Goal: Contribute content: Contribute content

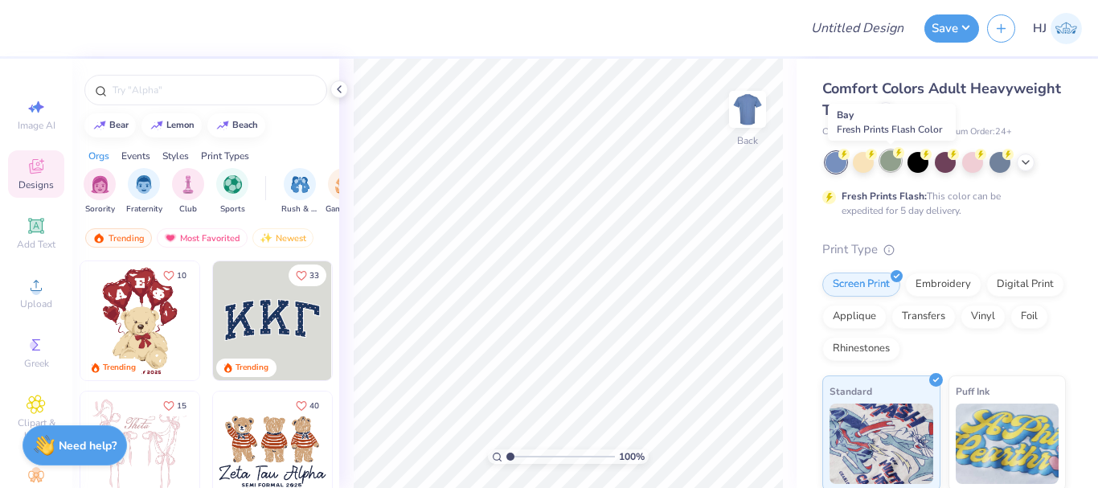
click at [898, 164] on div at bounding box center [890, 160] width 21 height 21
click at [1032, 167] on div at bounding box center [946, 162] width 240 height 21
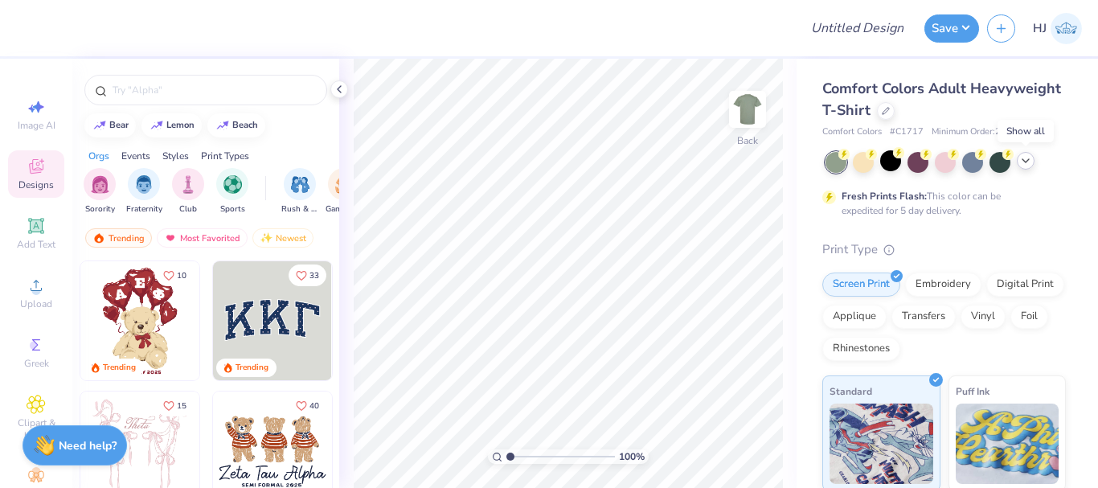
click at [1031, 162] on icon at bounding box center [1026, 160] width 13 height 13
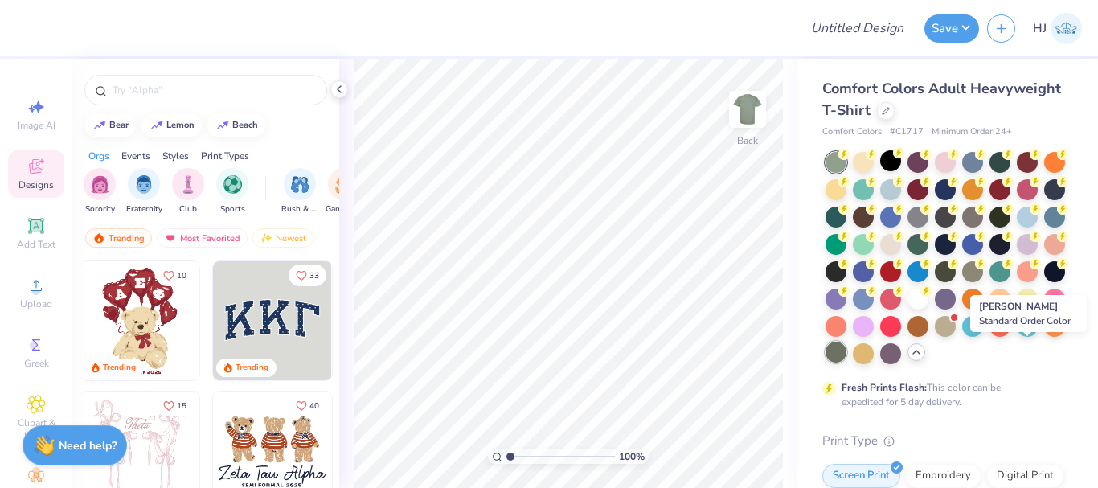
click at [847, 352] on div at bounding box center [836, 352] width 21 height 21
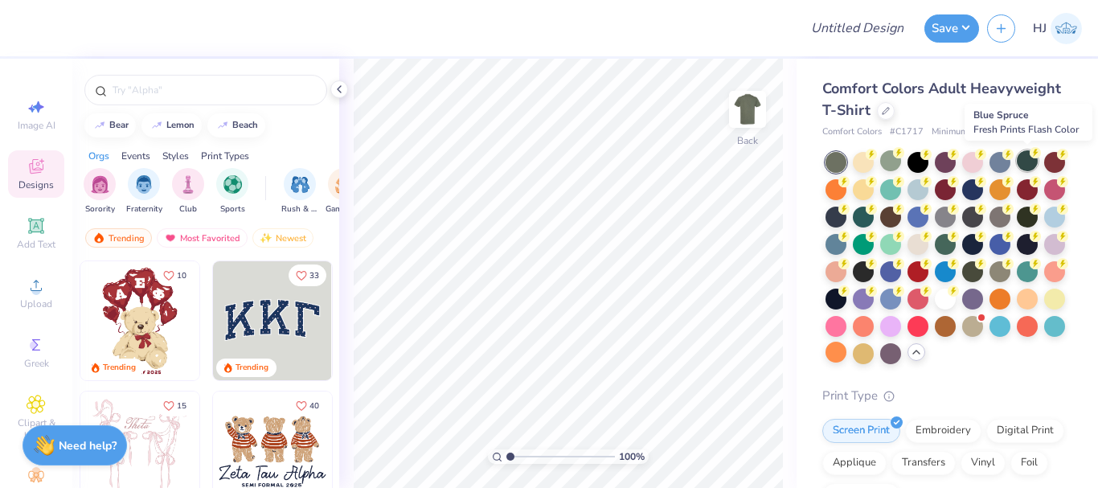
click at [1020, 167] on div at bounding box center [1027, 160] width 21 height 21
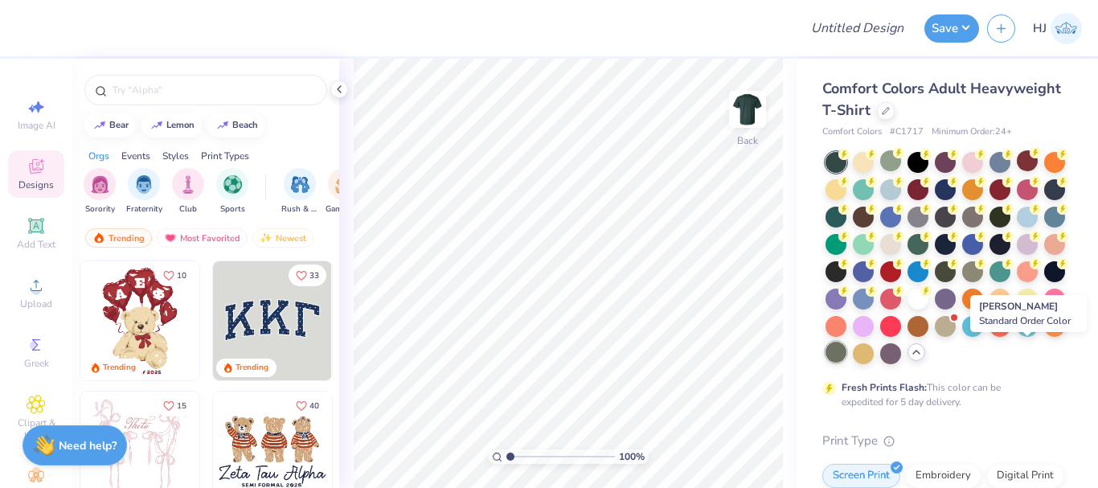
click at [847, 359] on div at bounding box center [836, 352] width 21 height 21
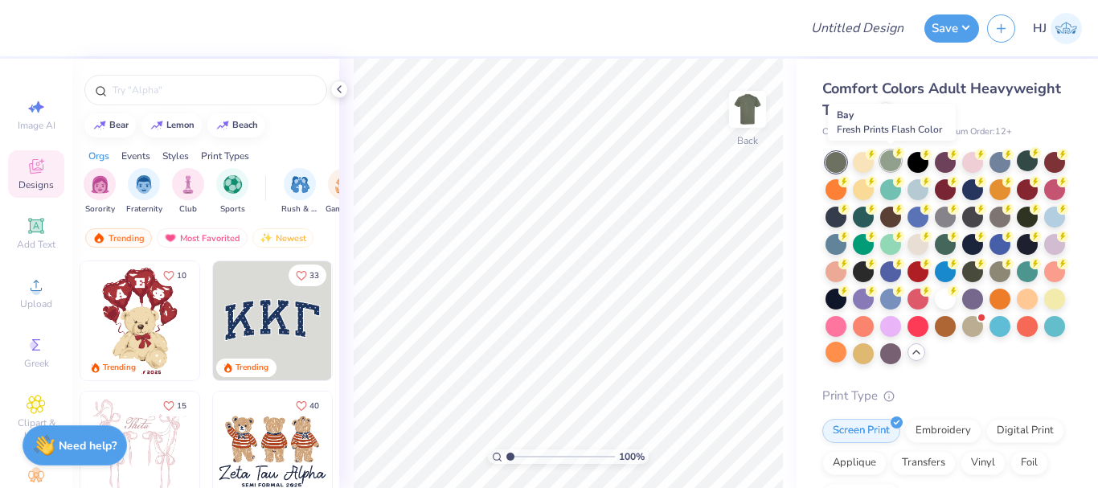
click at [891, 166] on div at bounding box center [890, 160] width 21 height 21
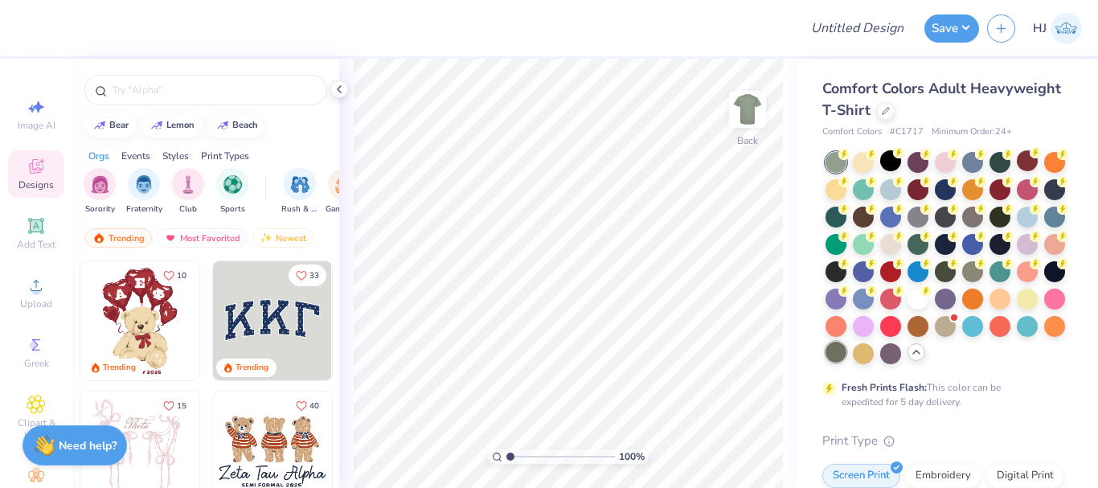
click at [847, 360] on div at bounding box center [836, 352] width 21 height 21
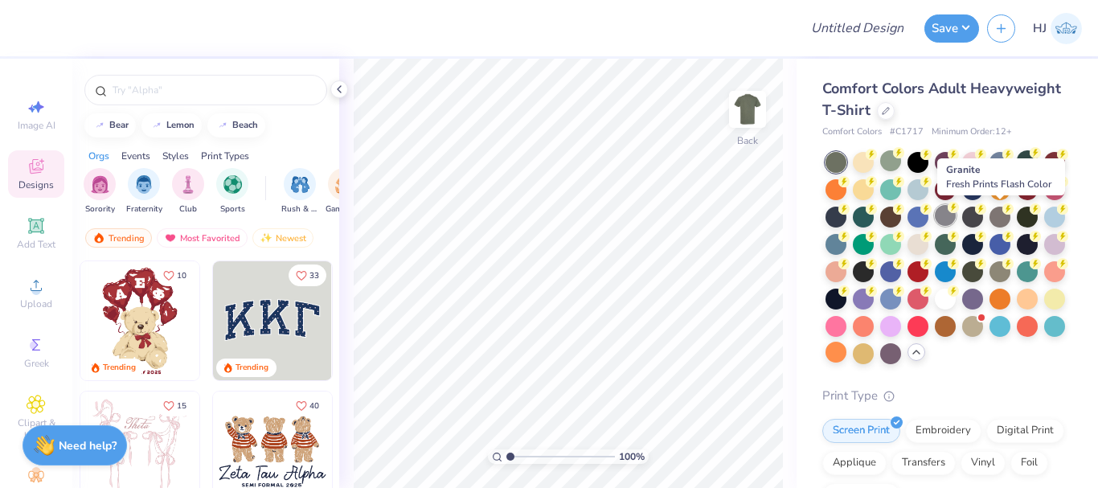
click at [956, 218] on div at bounding box center [945, 215] width 21 height 21
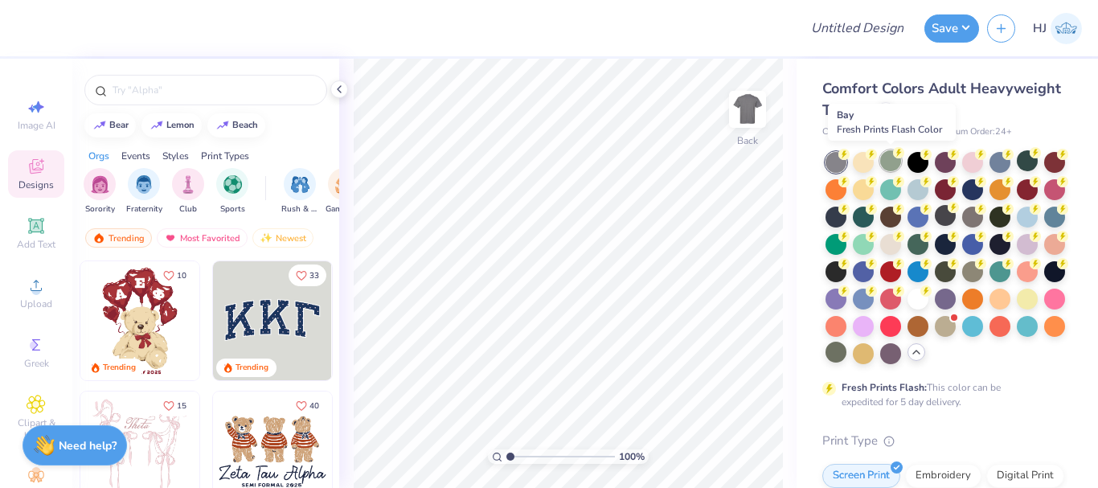
click at [892, 166] on div at bounding box center [890, 160] width 21 height 21
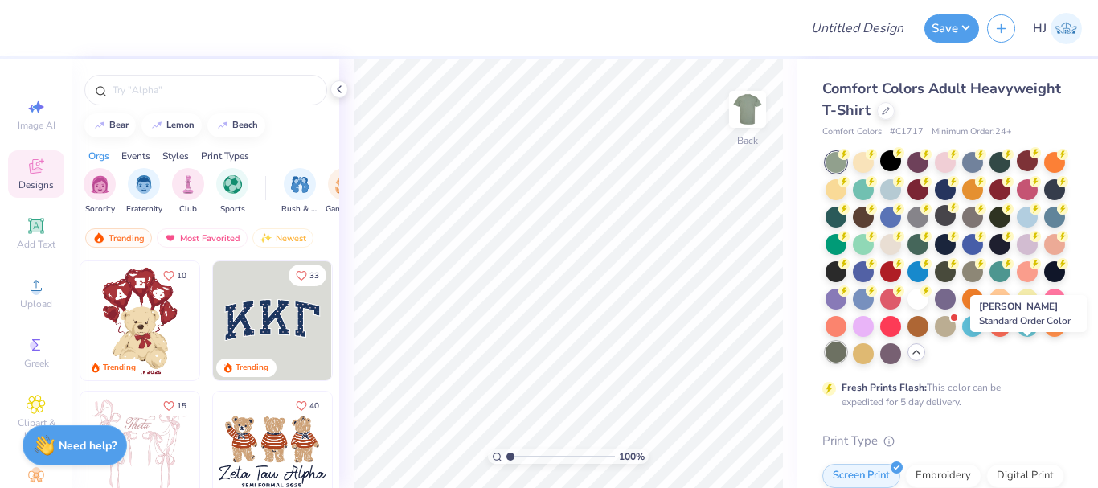
click at [847, 361] on div at bounding box center [836, 352] width 21 height 21
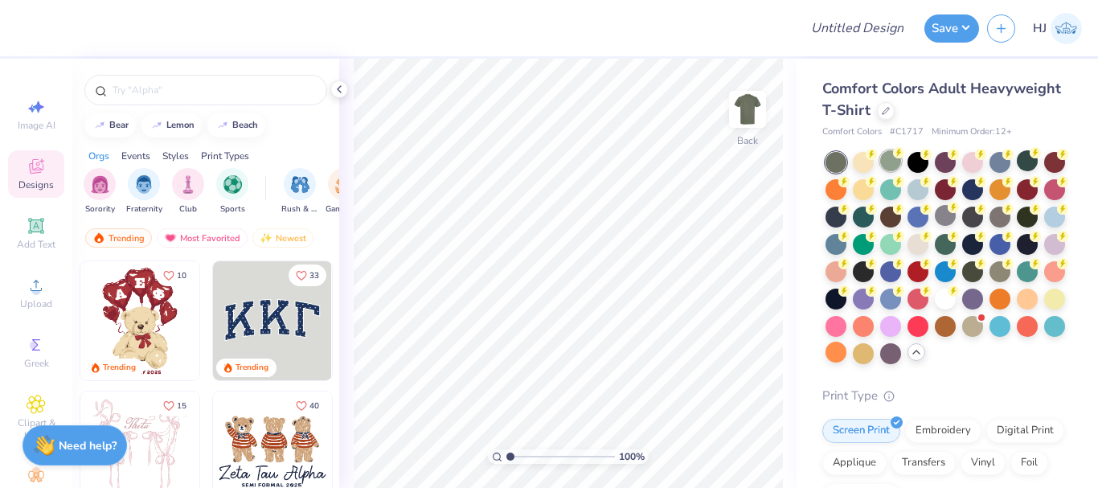
click at [890, 167] on div at bounding box center [890, 160] width 21 height 21
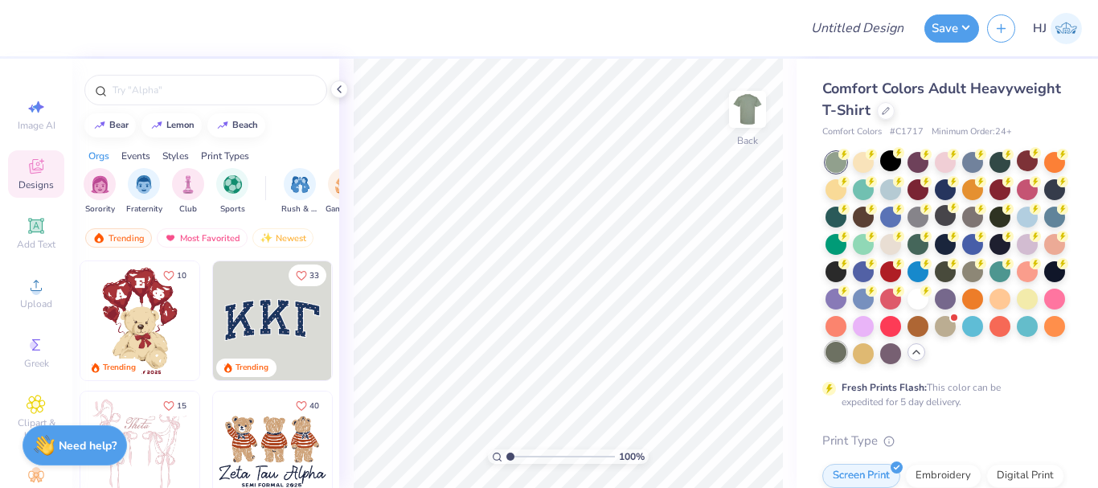
click at [847, 358] on div at bounding box center [836, 352] width 21 height 21
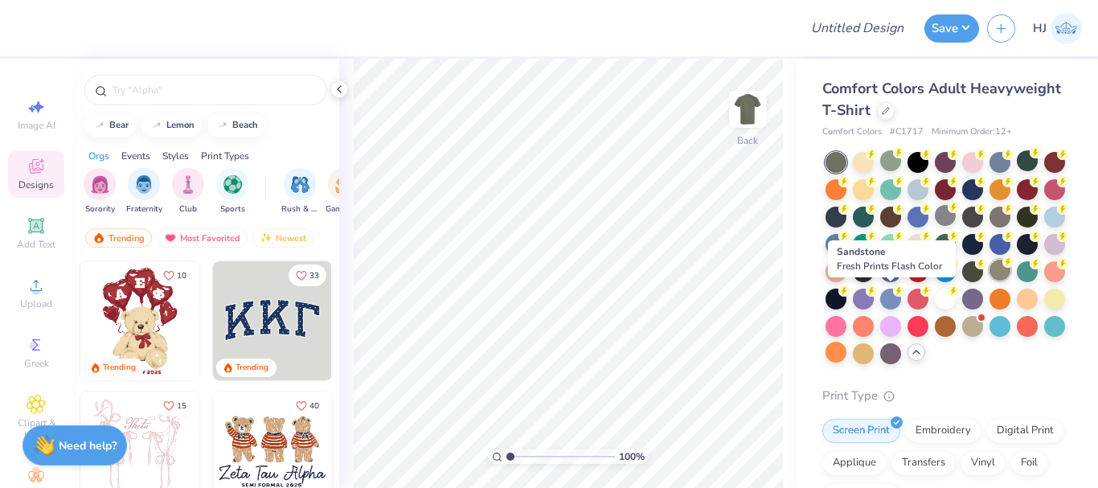
click at [990, 281] on div at bounding box center [1000, 270] width 21 height 21
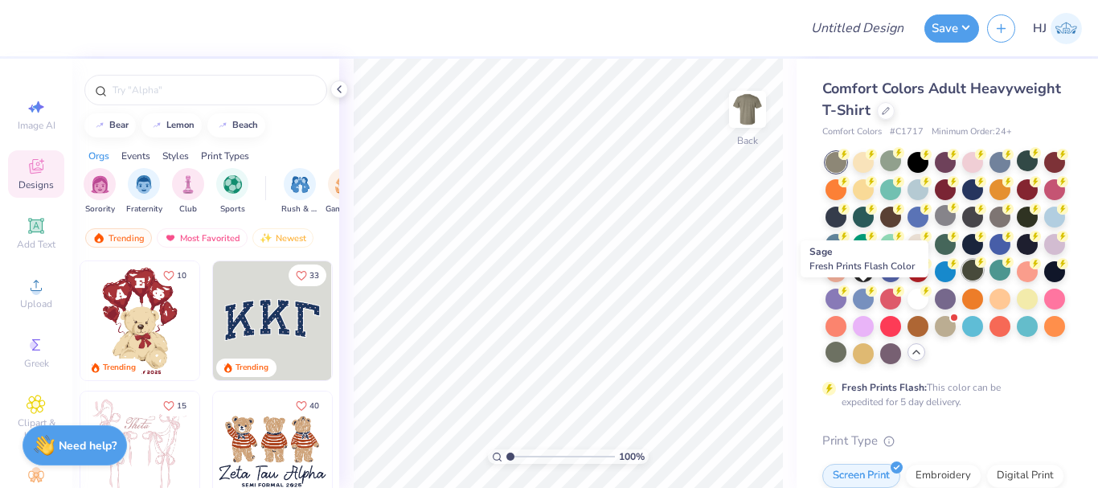
click at [962, 281] on div at bounding box center [972, 270] width 21 height 21
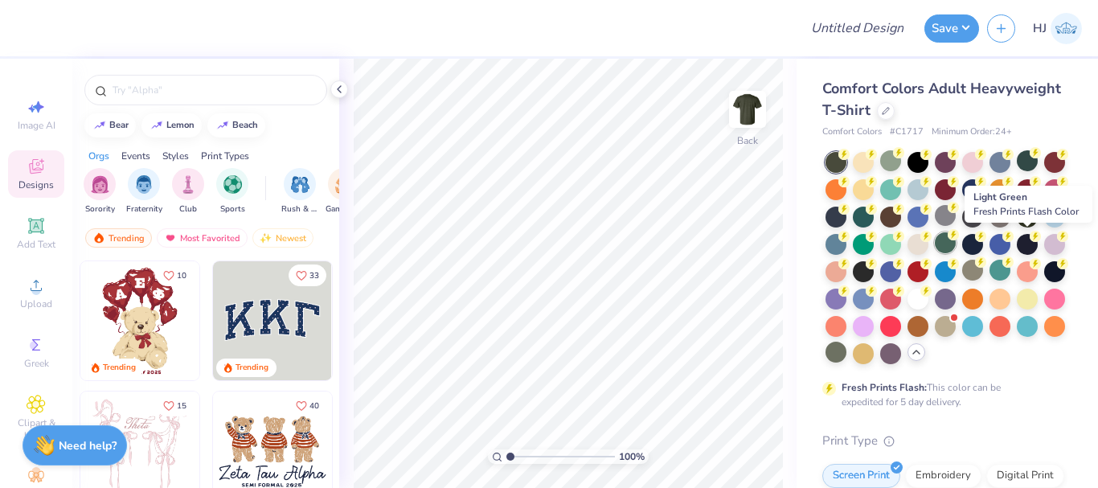
click at [956, 252] on div at bounding box center [945, 242] width 21 height 21
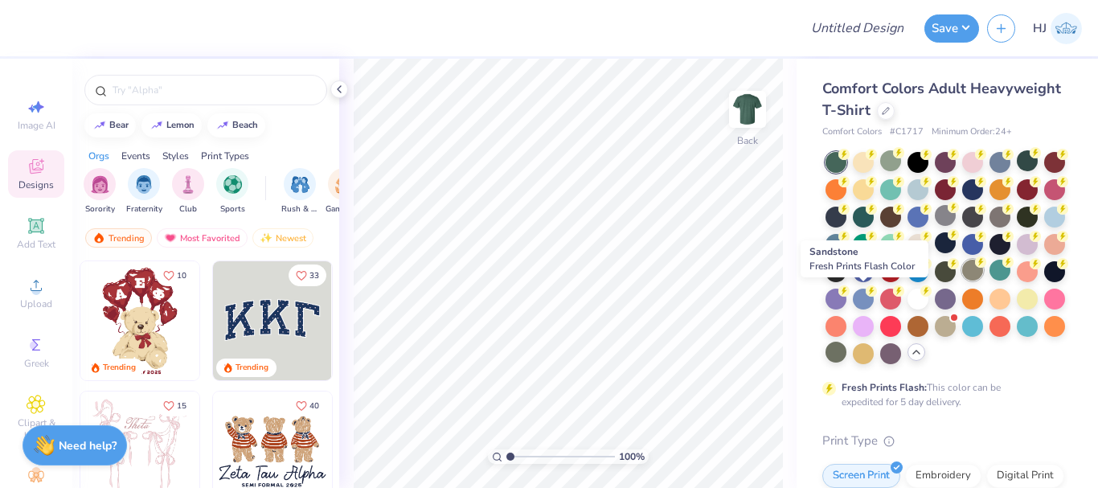
click at [962, 281] on div at bounding box center [972, 270] width 21 height 21
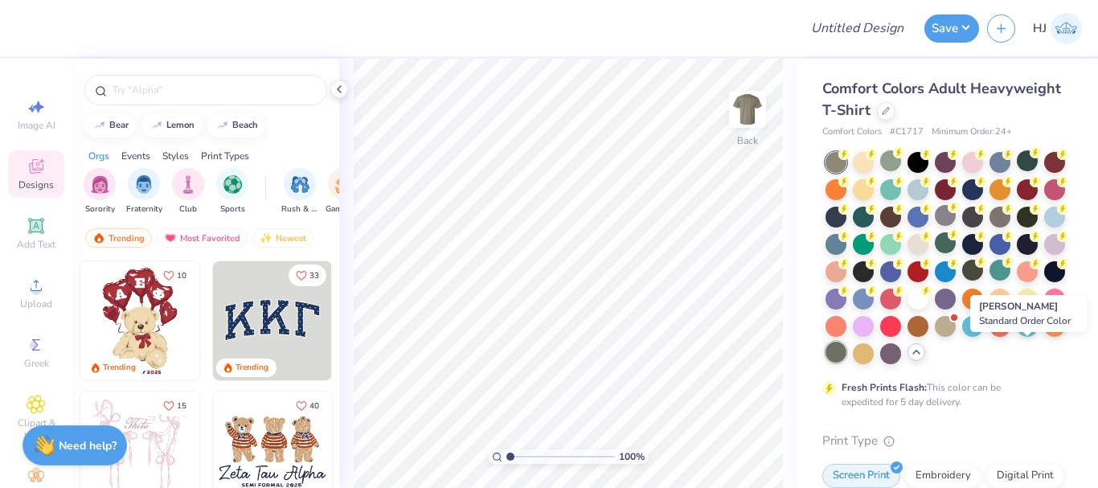
click at [847, 359] on div at bounding box center [836, 352] width 21 height 21
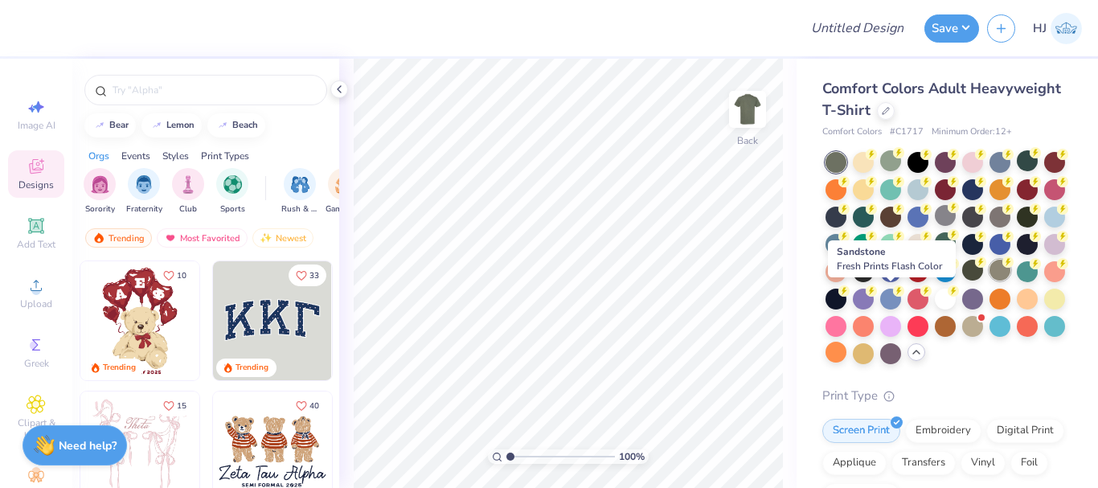
click at [990, 281] on div at bounding box center [1000, 270] width 21 height 21
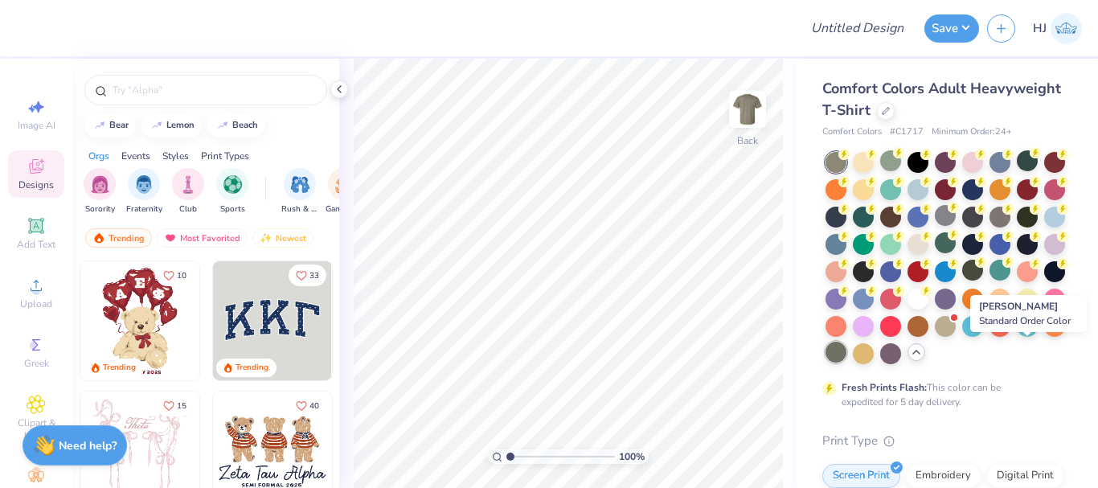
click at [847, 360] on div at bounding box center [836, 352] width 21 height 21
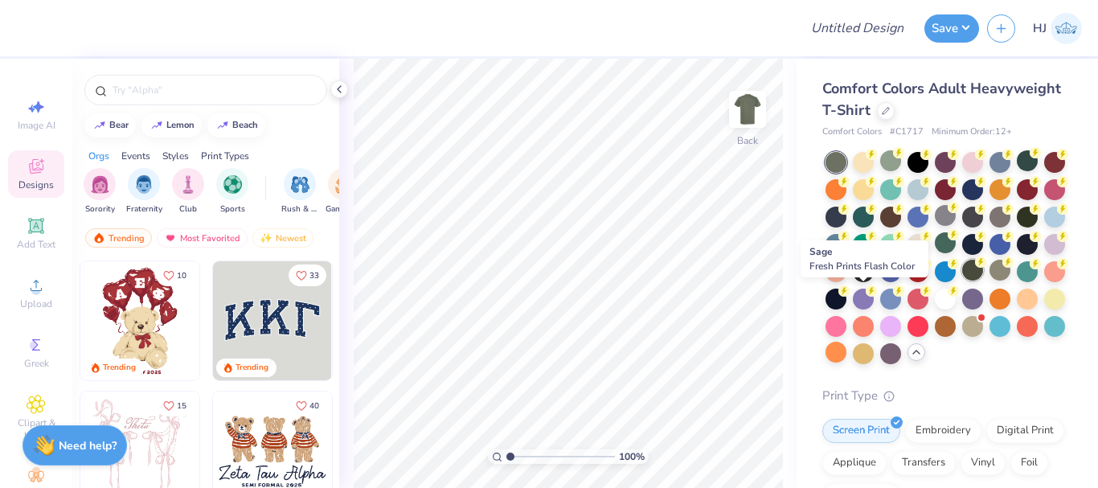
click at [962, 281] on div at bounding box center [972, 270] width 21 height 21
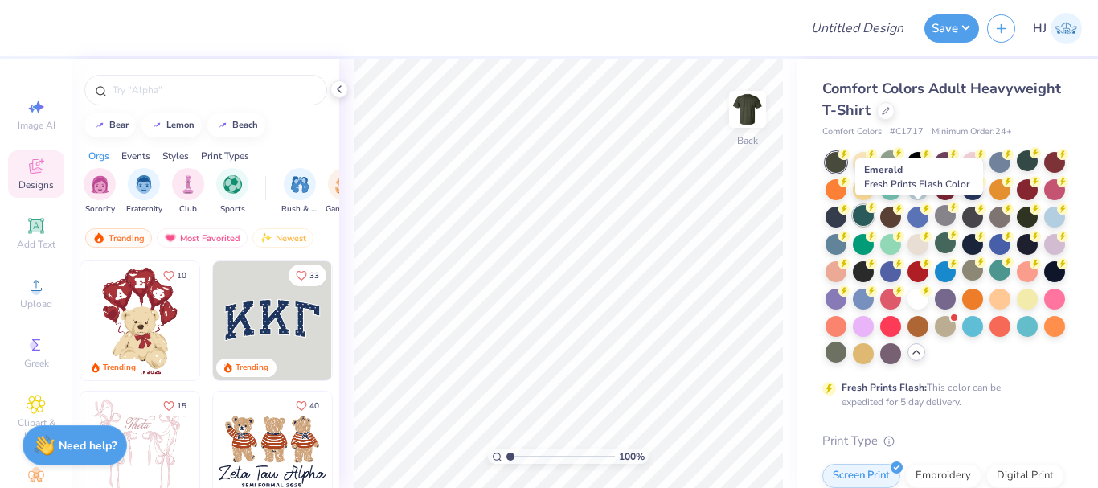
click at [874, 221] on div at bounding box center [863, 215] width 21 height 21
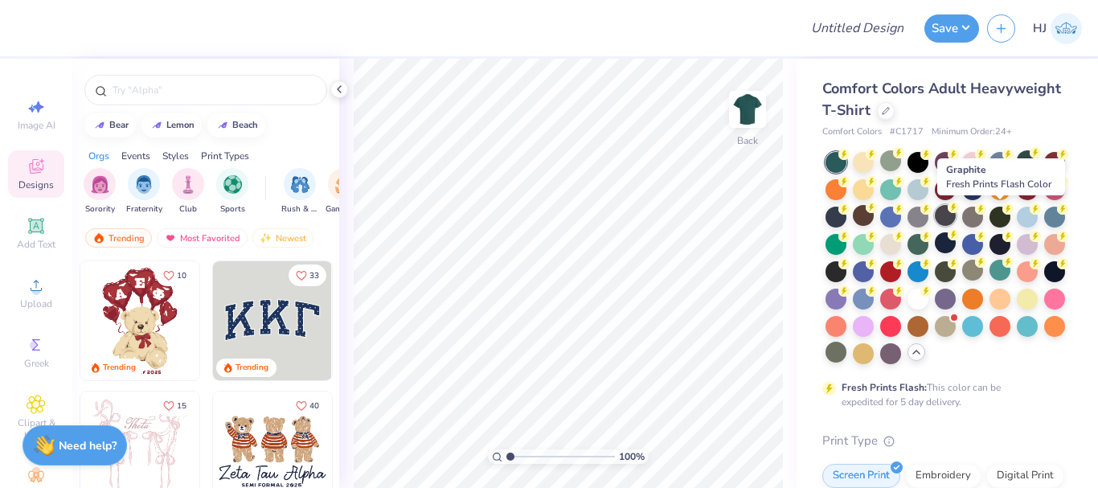
click at [956, 223] on div at bounding box center [945, 215] width 21 height 21
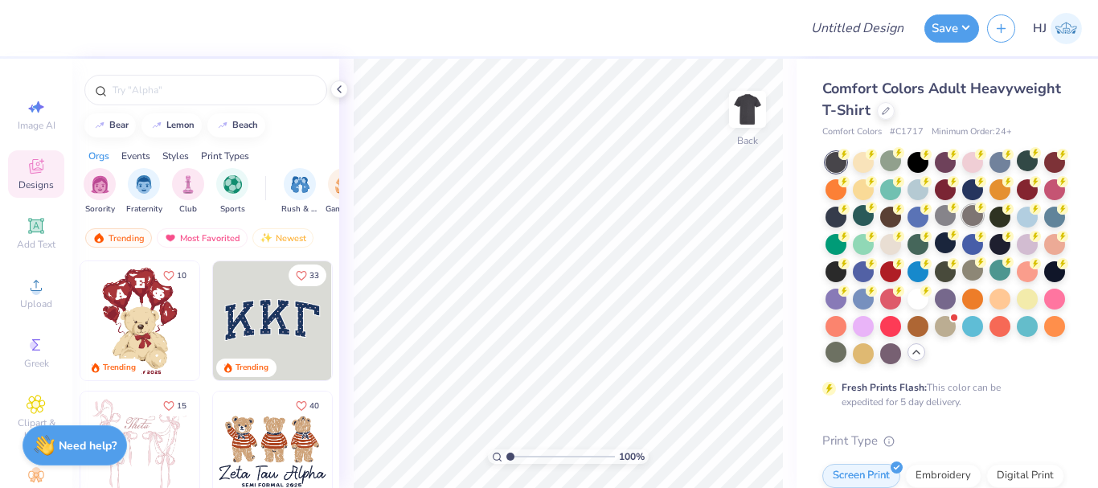
click at [983, 220] on div at bounding box center [972, 215] width 21 height 21
click at [893, 170] on div at bounding box center [890, 160] width 21 height 21
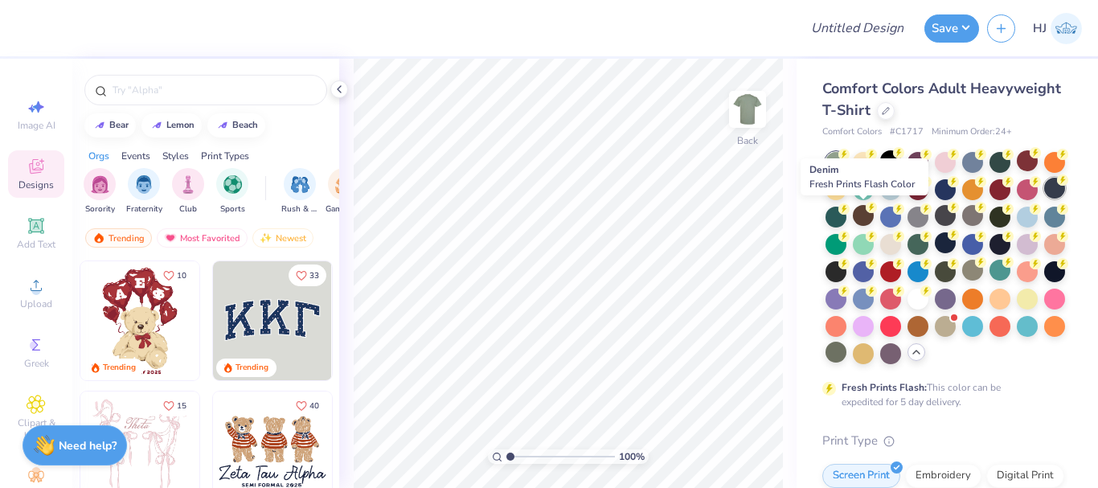
click at [1044, 199] on div at bounding box center [1054, 188] width 21 height 21
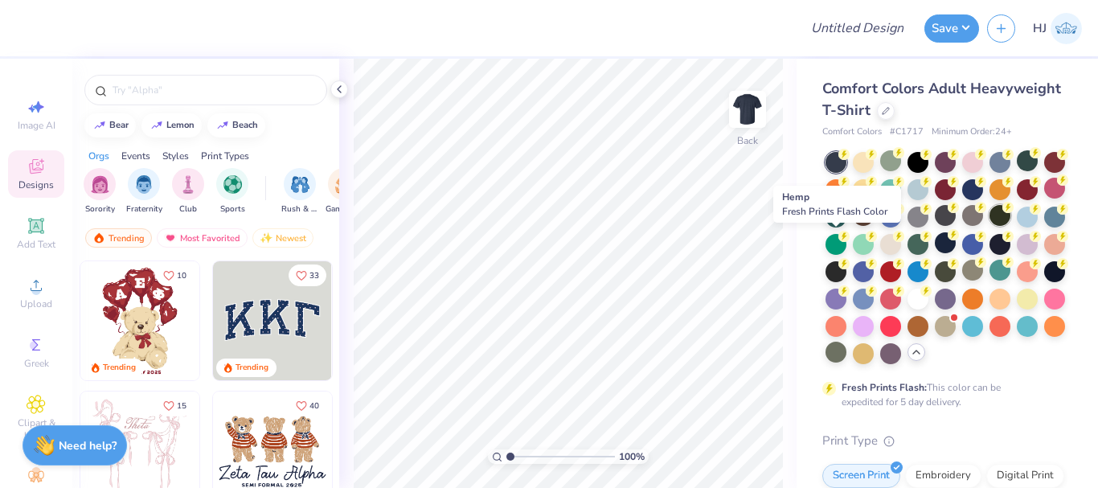
click at [990, 226] on div at bounding box center [1000, 215] width 21 height 21
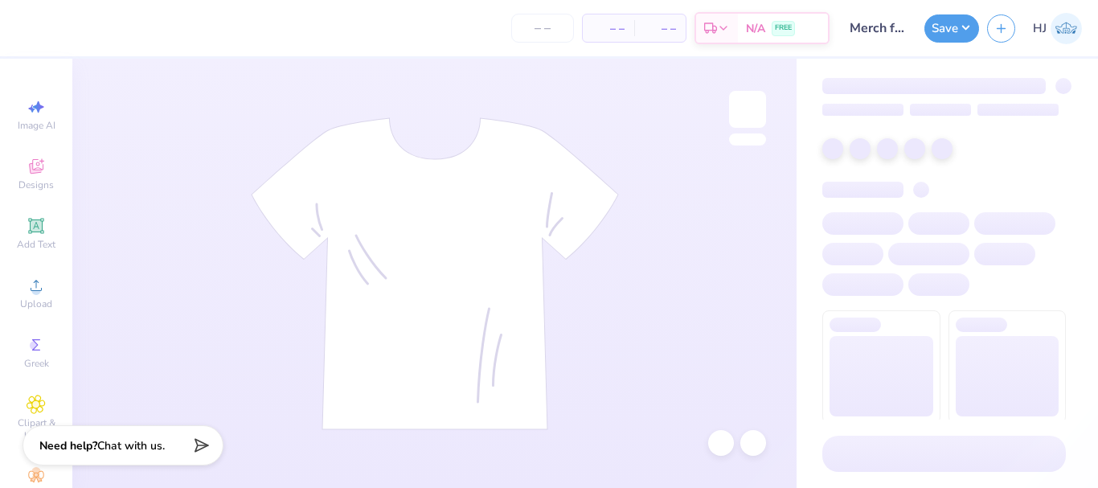
type input "Merch for Anark Corporation"
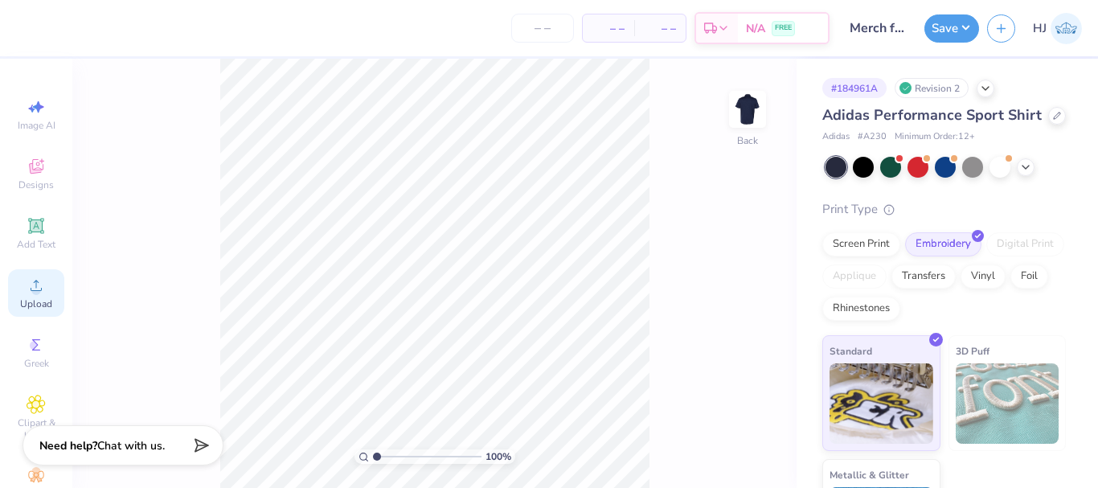
click at [31, 286] on icon at bounding box center [36, 285] width 11 height 11
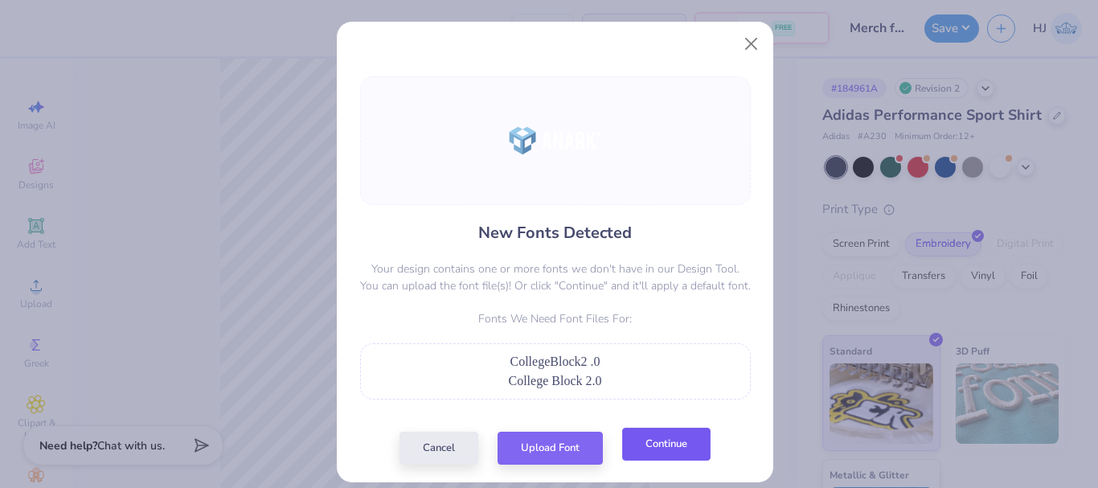
click at [654, 449] on button "Continue" at bounding box center [666, 444] width 88 height 33
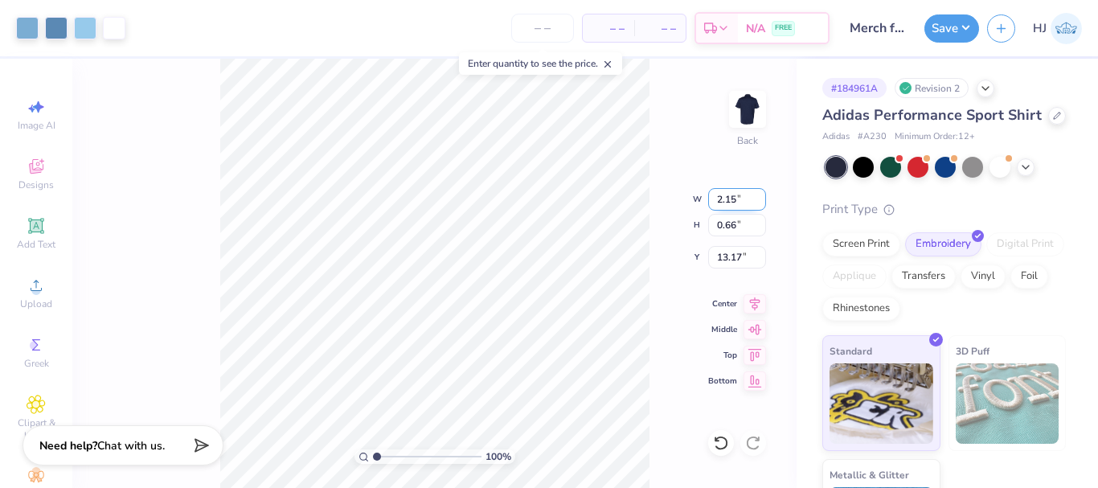
click at [740, 194] on input "2.15" at bounding box center [737, 199] width 58 height 23
type input "3.50"
type input "1.07"
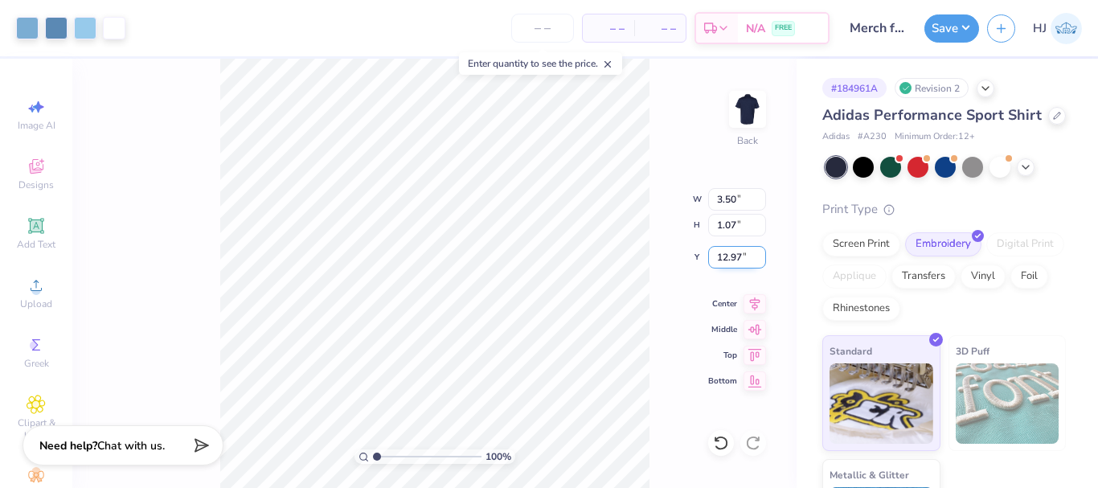
click at [741, 253] on input "12.97" at bounding box center [737, 257] width 58 height 23
click at [727, 256] on input "4.00" at bounding box center [737, 257] width 58 height 23
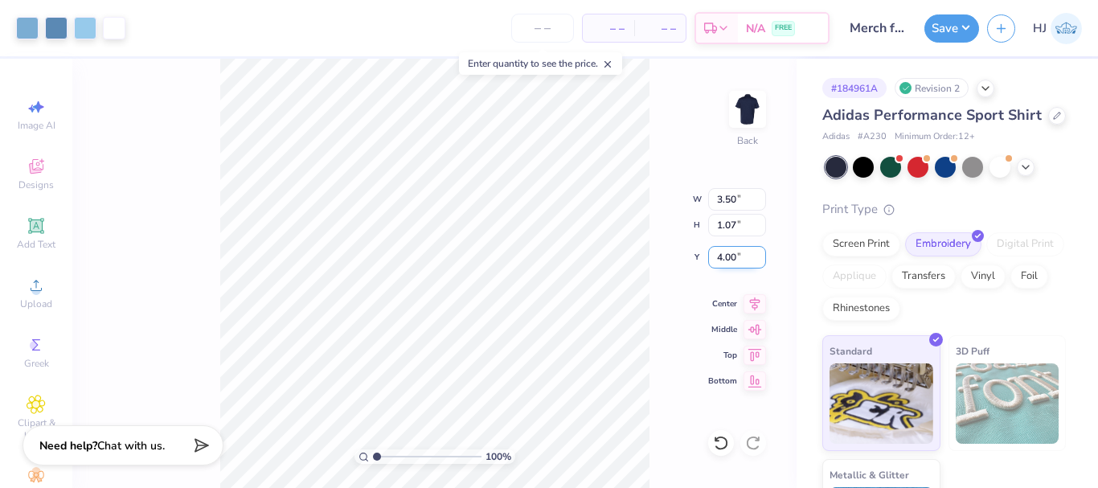
click at [727, 256] on input "4.00" at bounding box center [737, 257] width 58 height 23
type input "3.00"
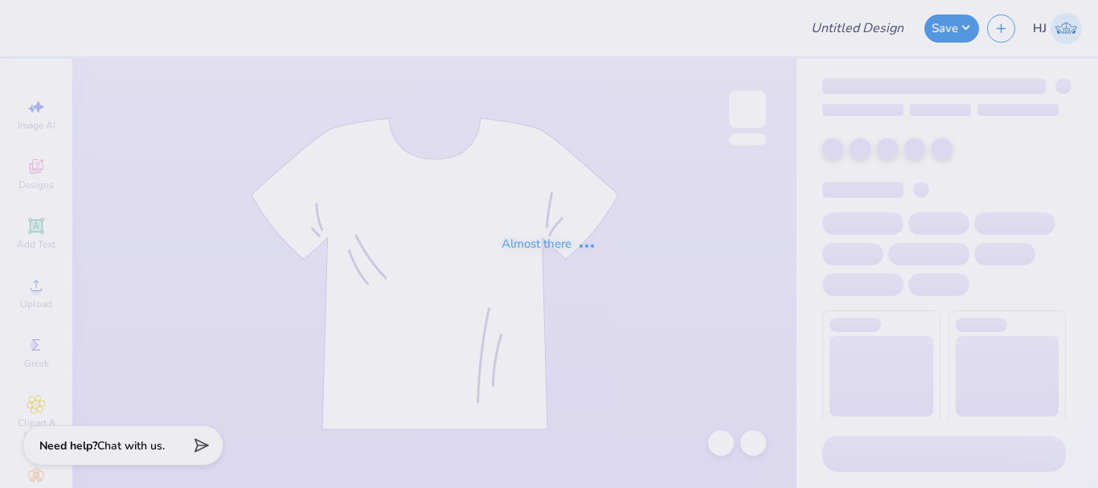
type input "Merch for Anark Corporation"
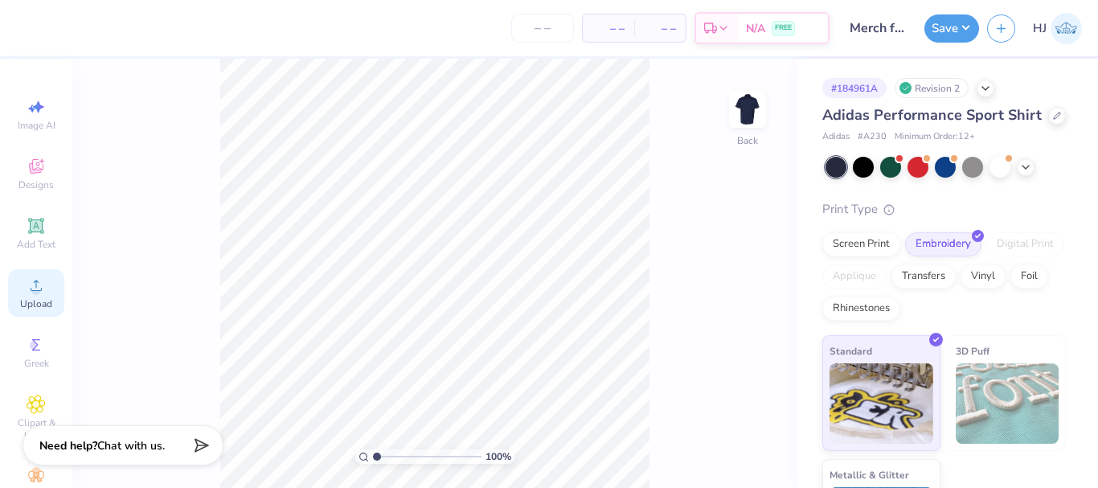
click at [25, 297] on span "Upload" at bounding box center [36, 303] width 32 height 13
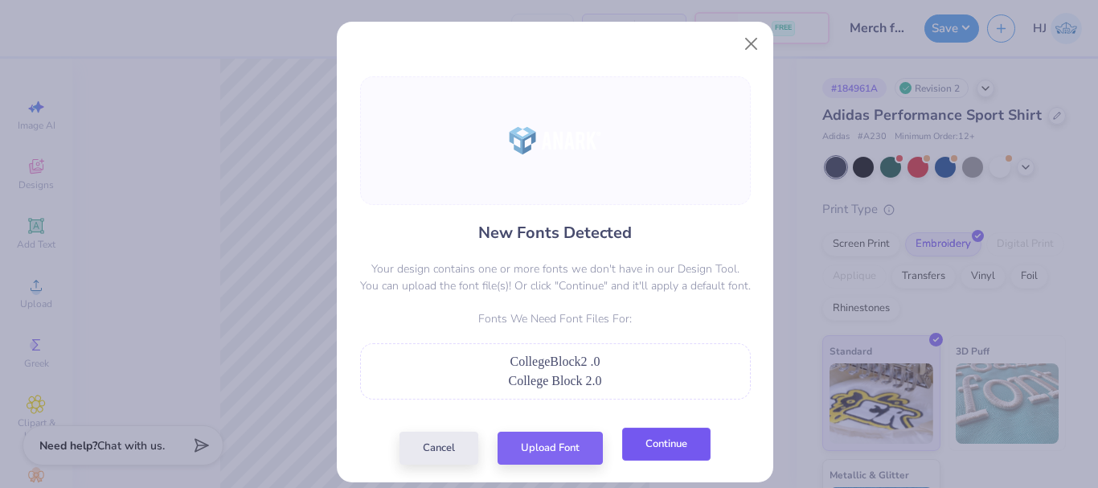
click at [650, 449] on button "Continue" at bounding box center [666, 444] width 88 height 33
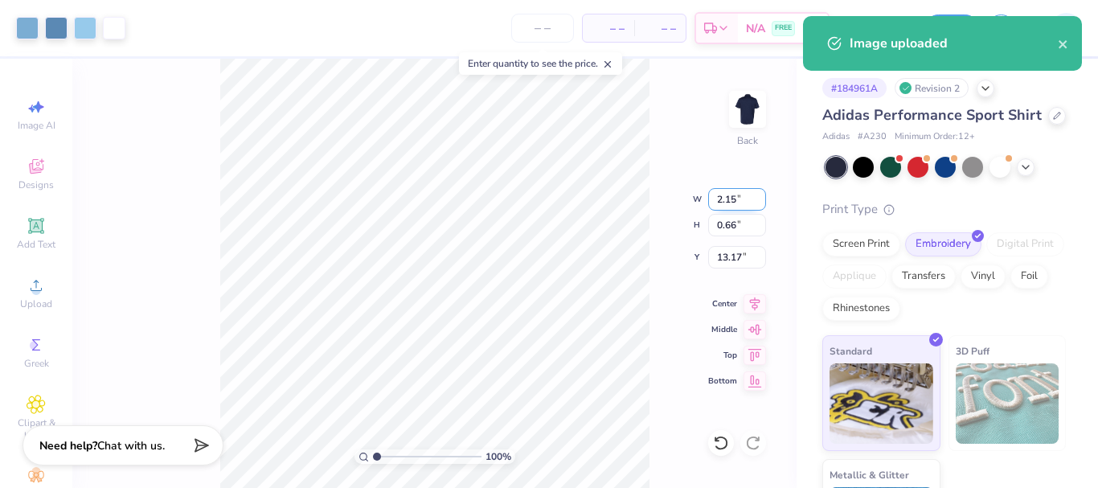
click at [728, 199] on input "2.15" at bounding box center [737, 199] width 58 height 23
type input "3.00"
type input "0.91"
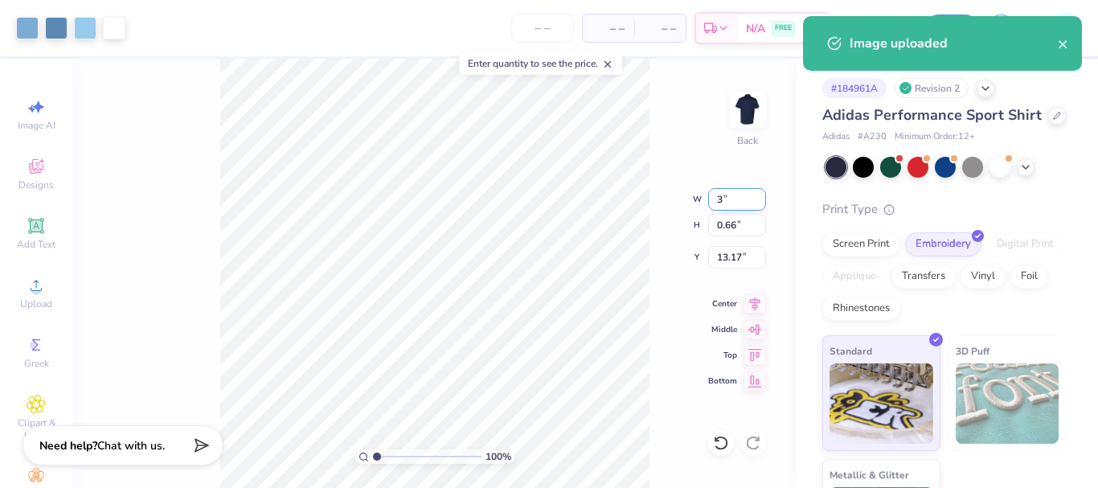
type input "13.04"
click at [732, 192] on input "3.00" at bounding box center [737, 199] width 58 height 23
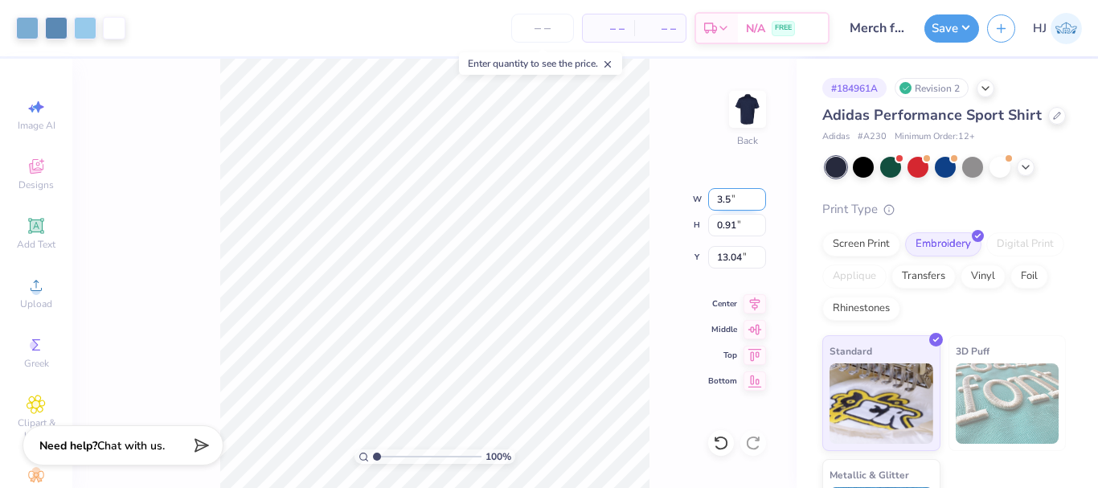
type input "3.50"
type input "1.07"
click at [735, 256] on input "12.97" at bounding box center [737, 257] width 58 height 23
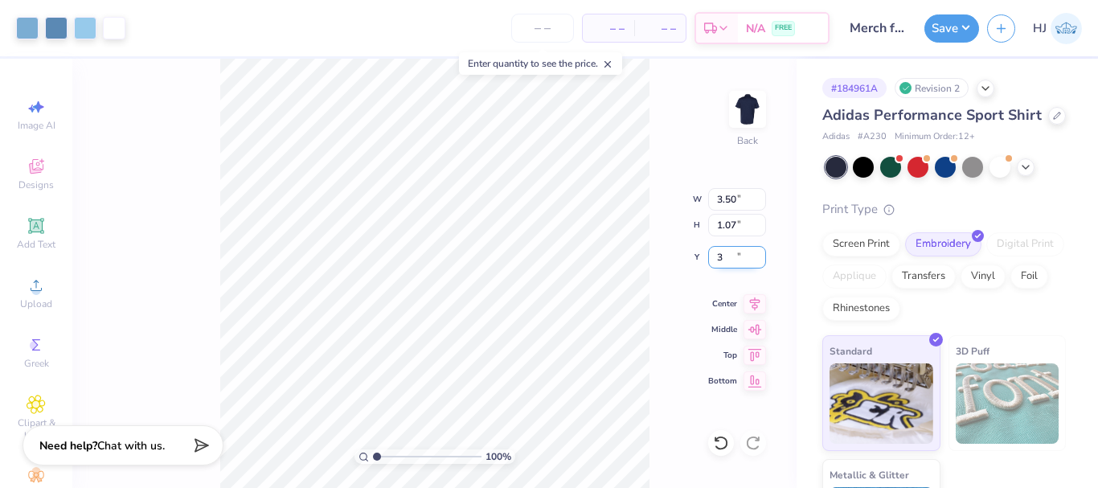
type input "3.00"
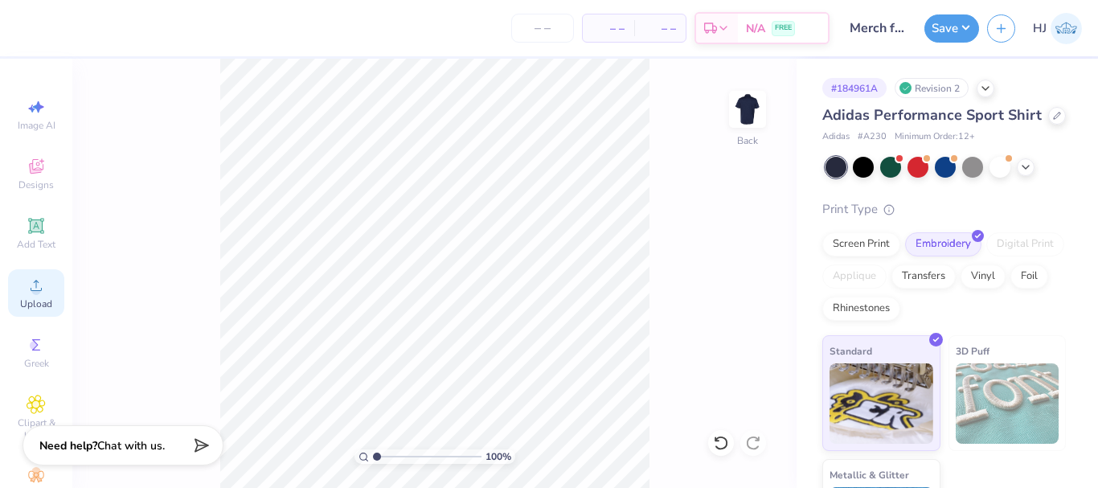
click at [29, 298] on span "Upload" at bounding box center [36, 303] width 32 height 13
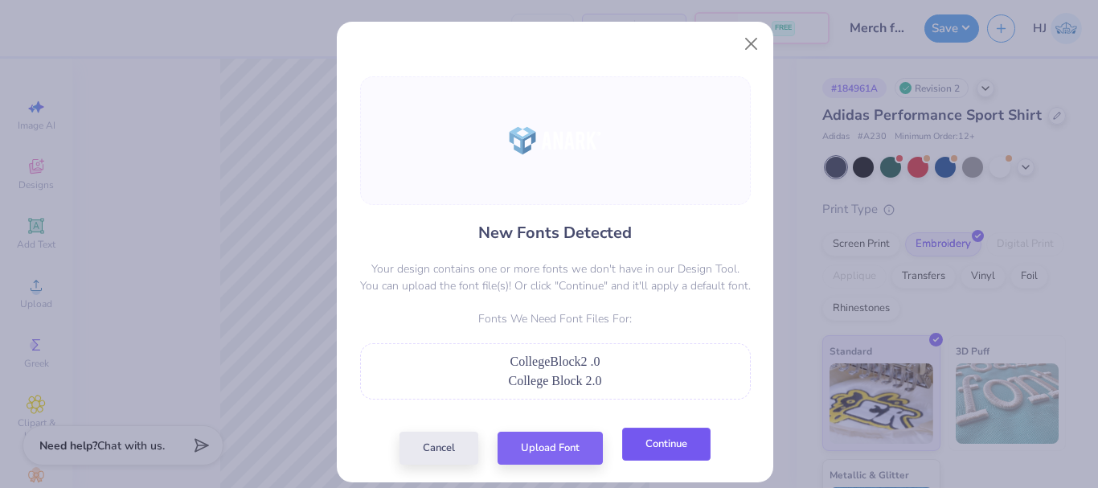
click at [669, 444] on button "Continue" at bounding box center [666, 444] width 88 height 33
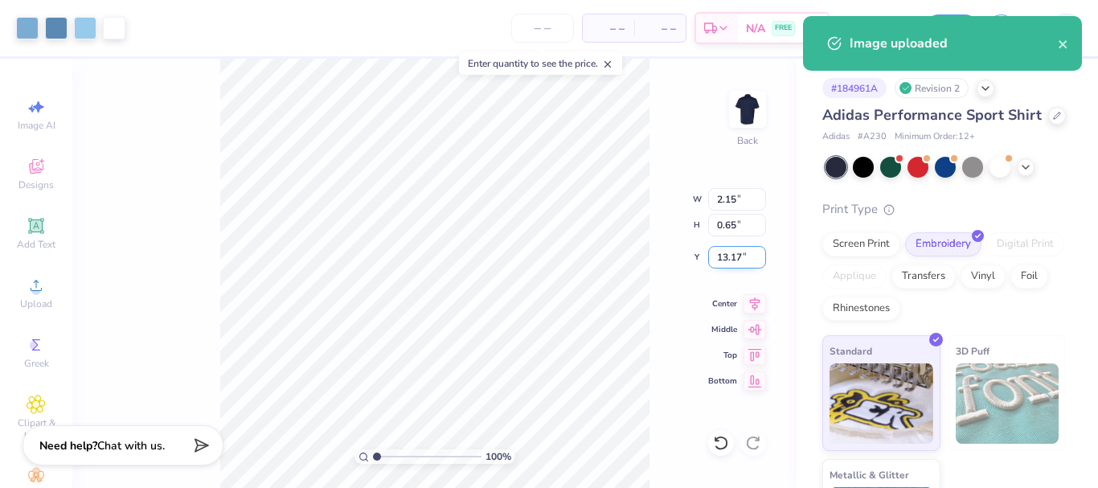
click at [739, 255] on input "13.17" at bounding box center [737, 257] width 58 height 23
type input "3.00"
click at [741, 199] on input "2.15" at bounding box center [737, 199] width 58 height 23
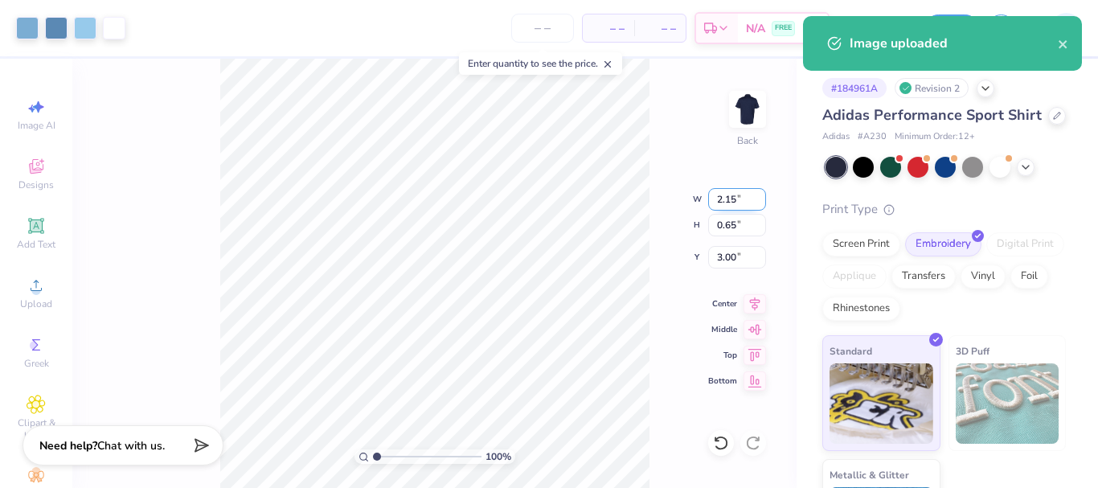
click at [741, 199] on input "2.15" at bounding box center [737, 199] width 58 height 23
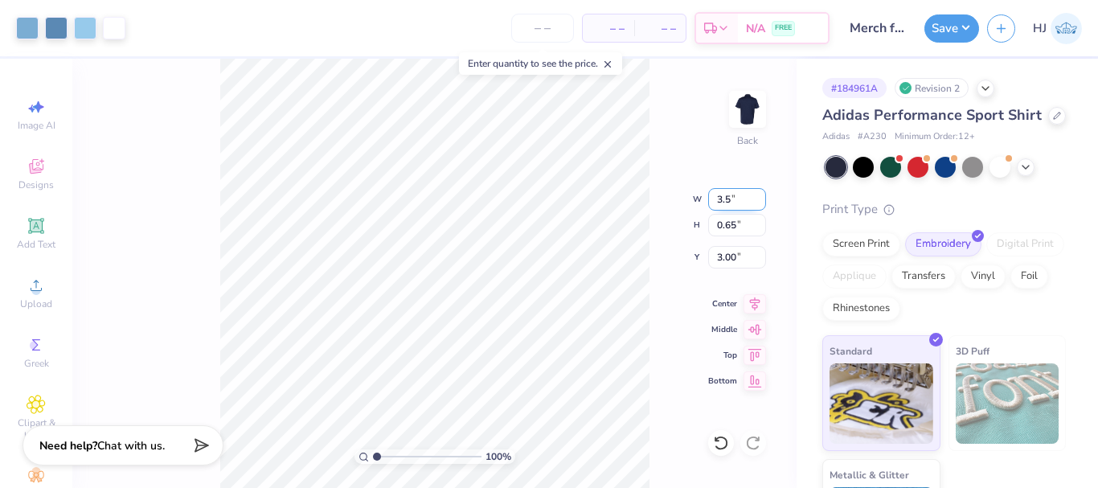
type input "3.50"
type input "1.06"
click at [730, 263] on input "2.79" at bounding box center [737, 257] width 58 height 23
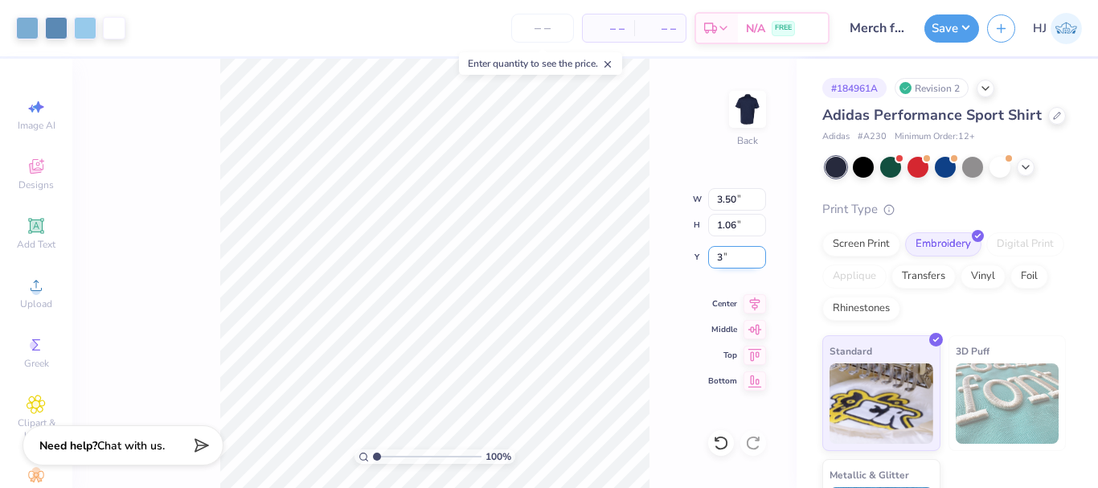
type input "3.00"
type input "1"
